Goal: Task Accomplishment & Management: Manage account settings

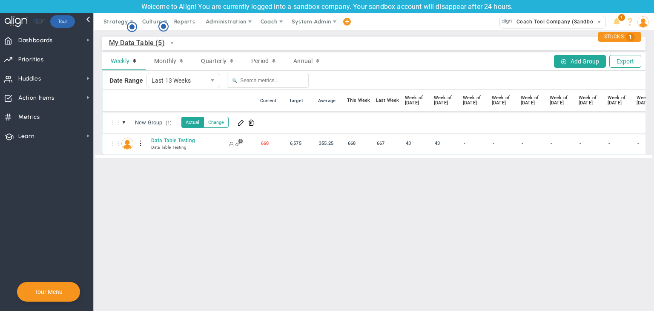
click at [141, 143] on div at bounding box center [141, 144] width 6 height 14
click at [161, 146] on div "Edit" at bounding box center [175, 145] width 59 height 17
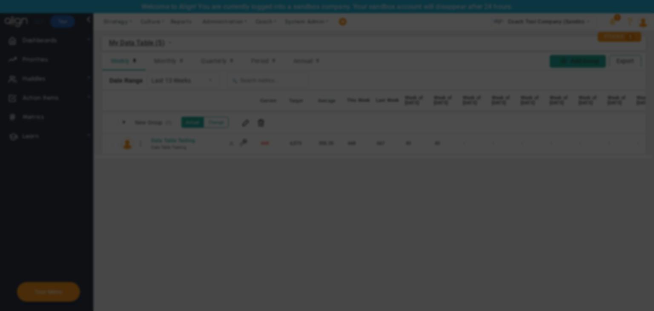
radio input "true"
checkbox input "false"
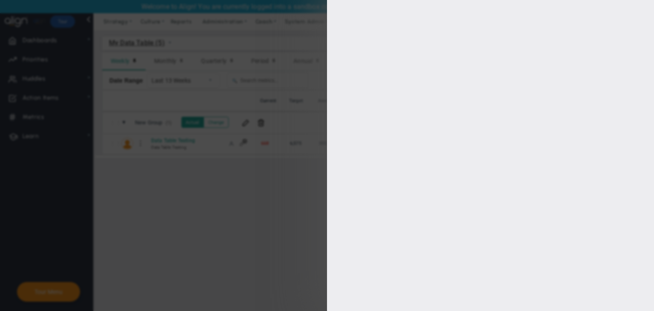
type input "8766"
type input "6575"
type input "5363"
type input "2345"
checkbox input "true"
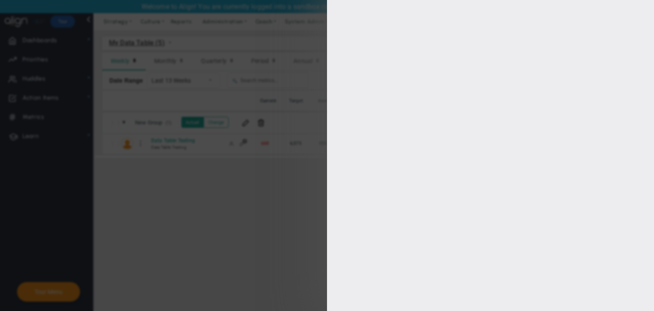
type input "[PERSON_NAME]"
radio input "true"
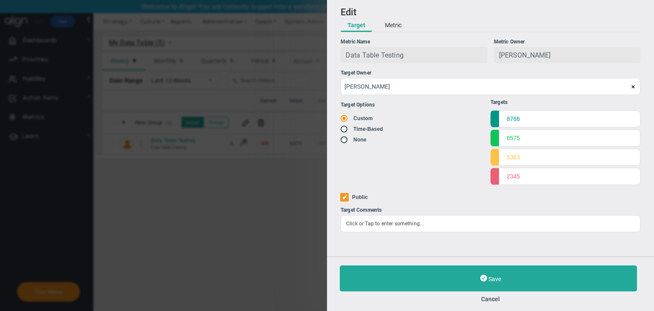
click at [391, 29] on button "Metric" at bounding box center [393, 25] width 30 height 13
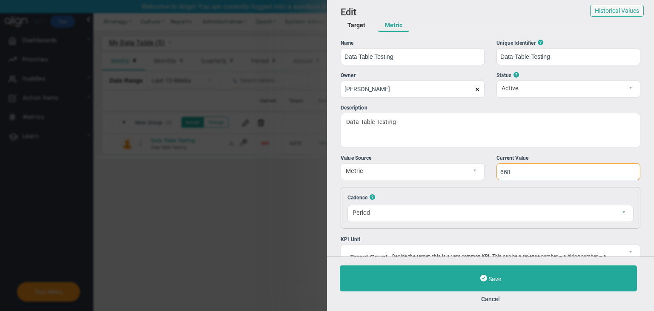
click at [448, 173] on input "668" at bounding box center [569, 171] width 144 height 17
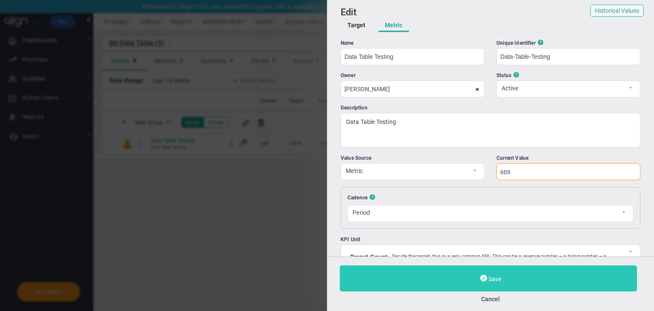
type input "669"
click at [448, 270] on button "Save" at bounding box center [488, 278] width 297 height 26
